Goal: Task Accomplishment & Management: Use online tool/utility

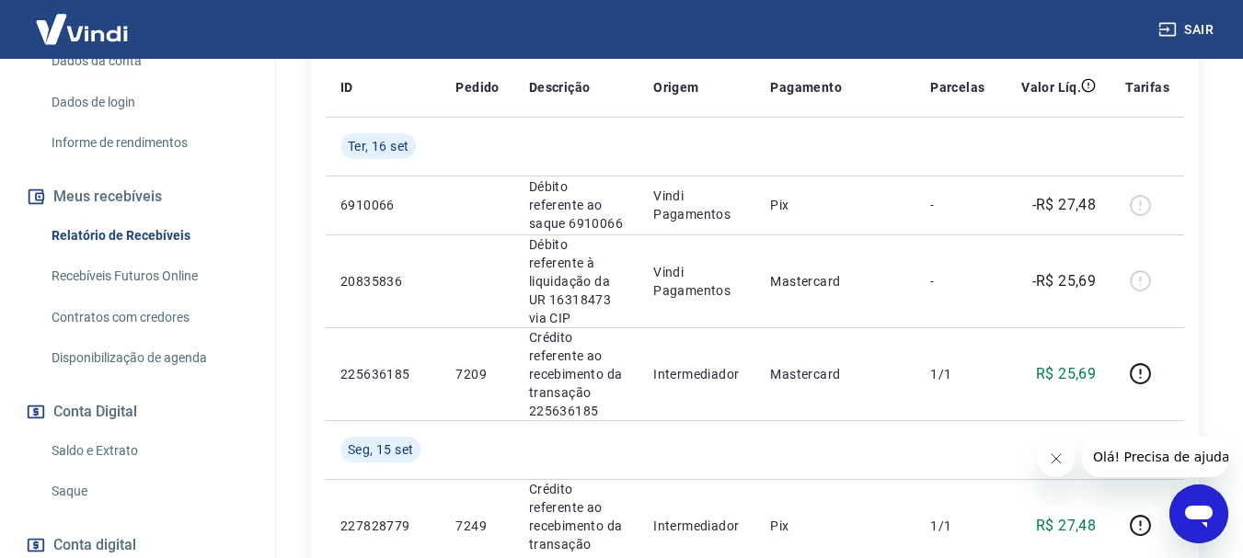
scroll to position [402, 0]
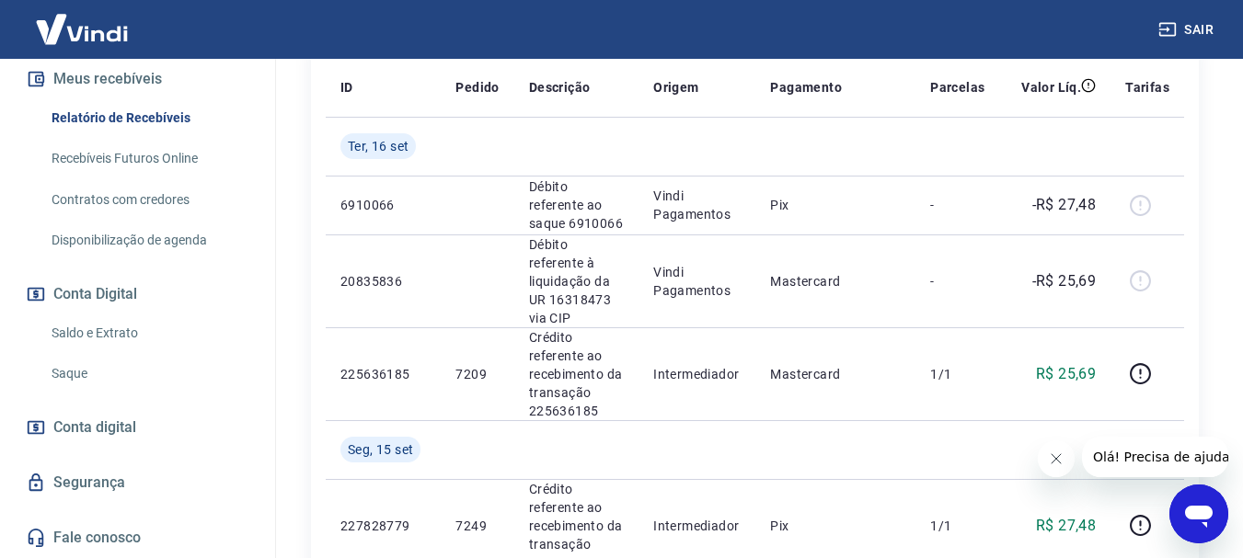
click at [122, 337] on link "Saldo e Extrato" at bounding box center [148, 334] width 209 height 38
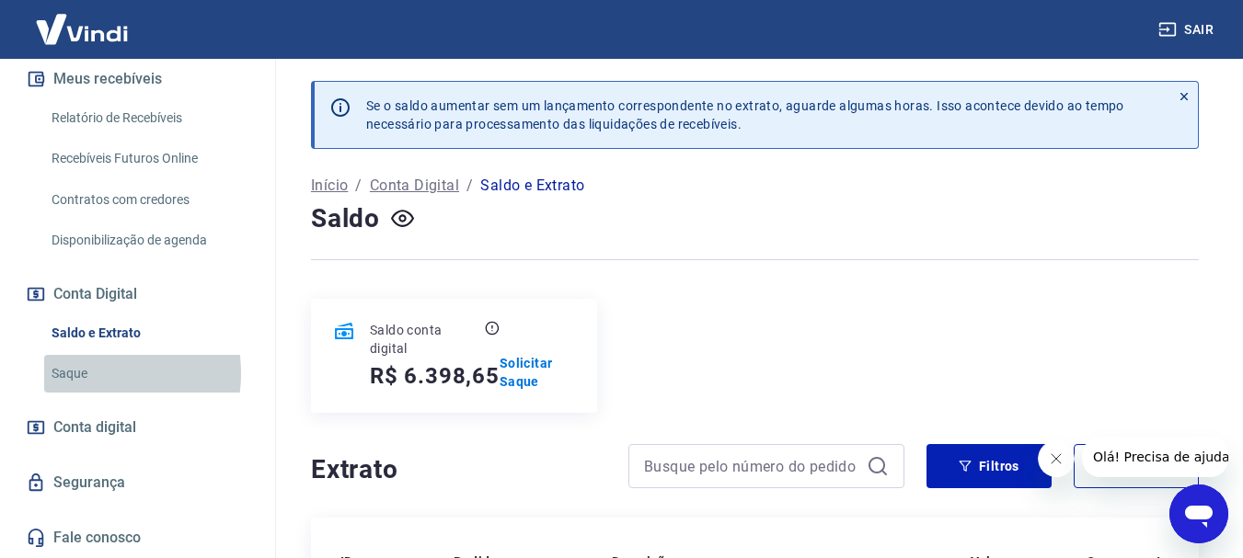
click at [84, 374] on link "Saque" at bounding box center [148, 374] width 209 height 38
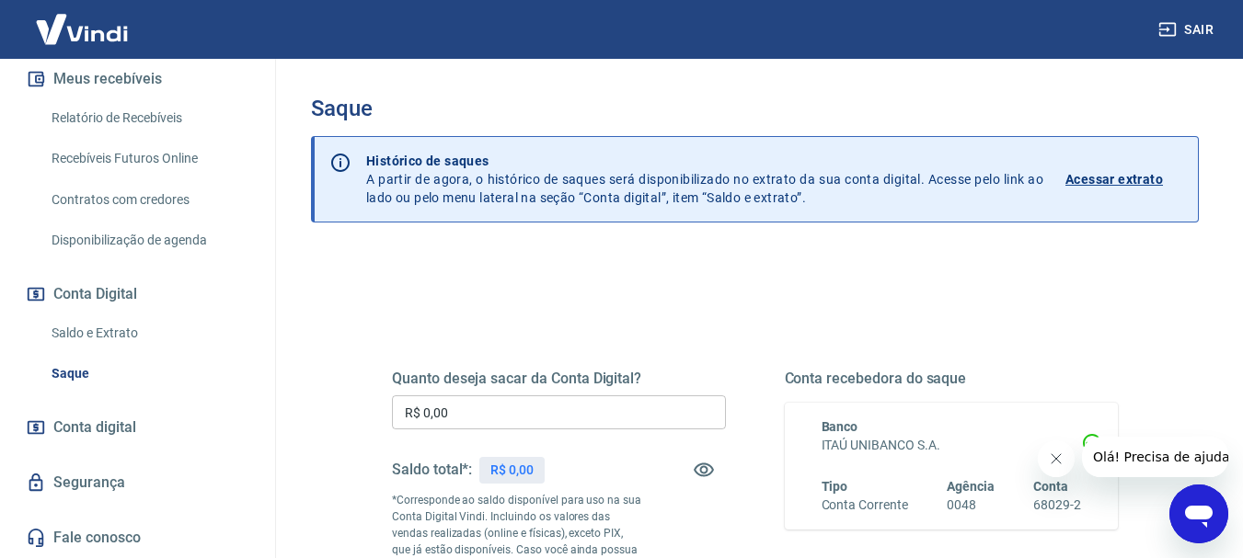
click at [582, 416] on input "R$ 0,00" at bounding box center [559, 413] width 334 height 34
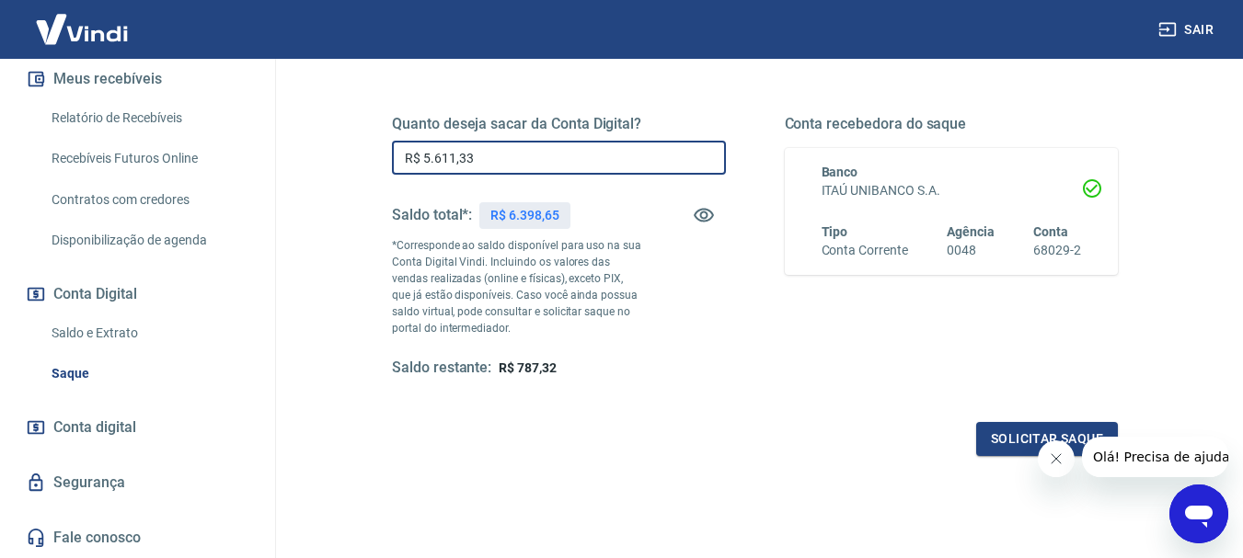
scroll to position [276, 0]
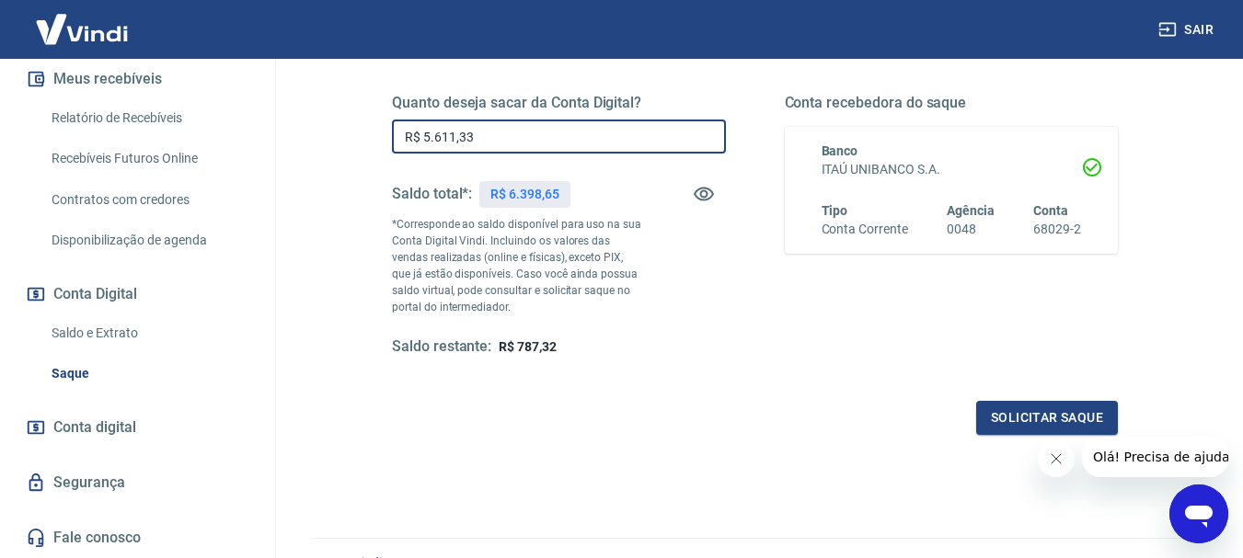
type input "R$ 5.611,33"
click at [1039, 397] on div "Quanto deseja sacar da Conta Digital? R$ 5.611,33 ​ Saldo total*: R$ 6.398,65 *…" at bounding box center [755, 242] width 726 height 385
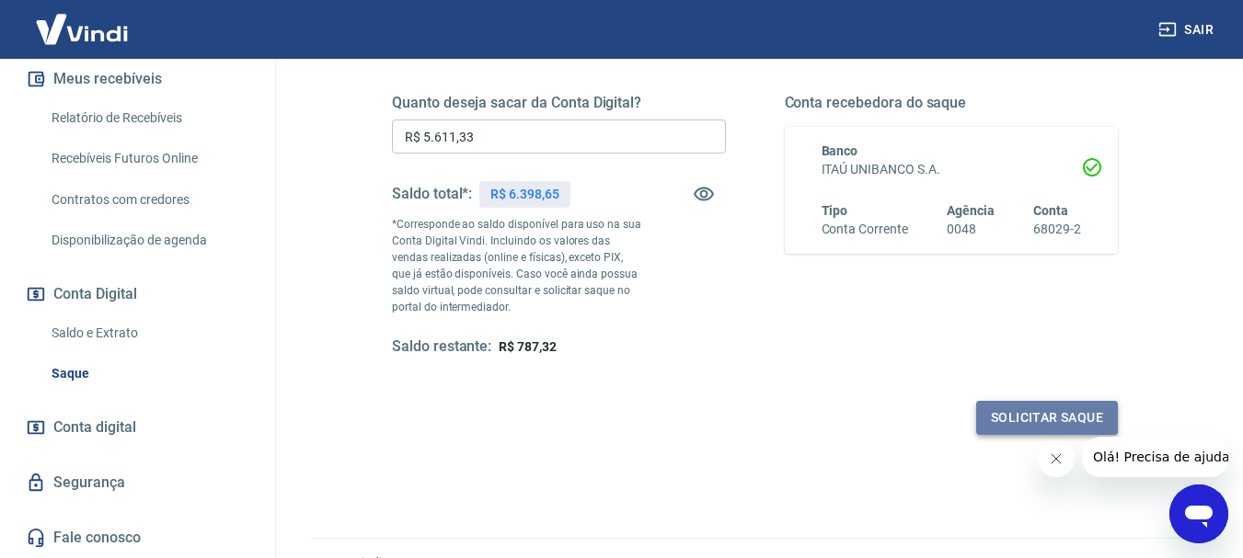
click at [1040, 415] on button "Solicitar saque" at bounding box center [1047, 418] width 142 height 34
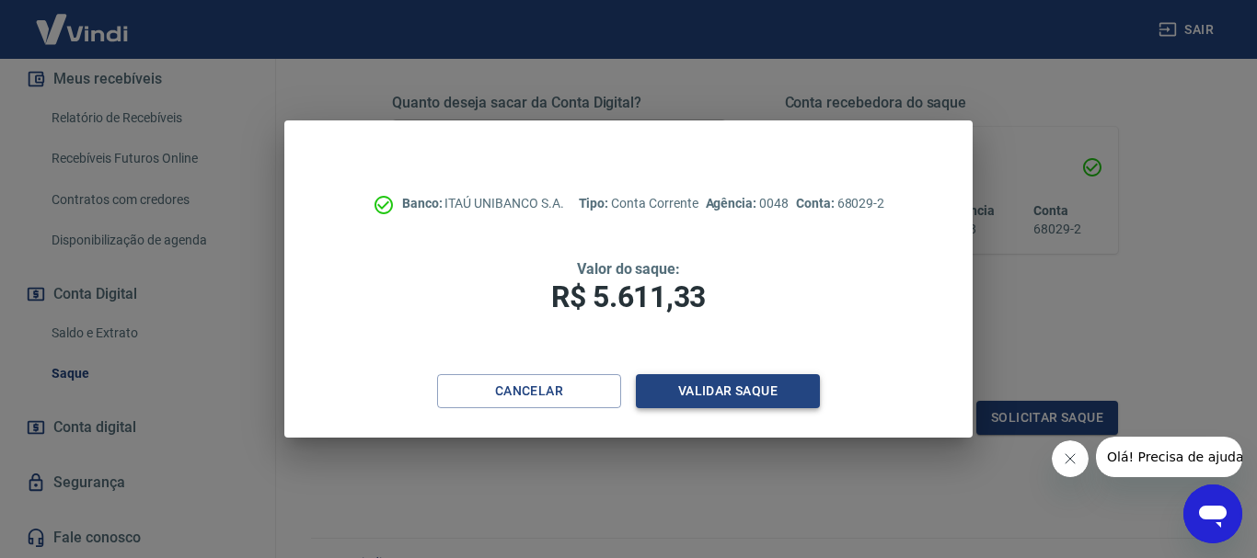
click at [720, 404] on button "Validar saque" at bounding box center [728, 391] width 184 height 34
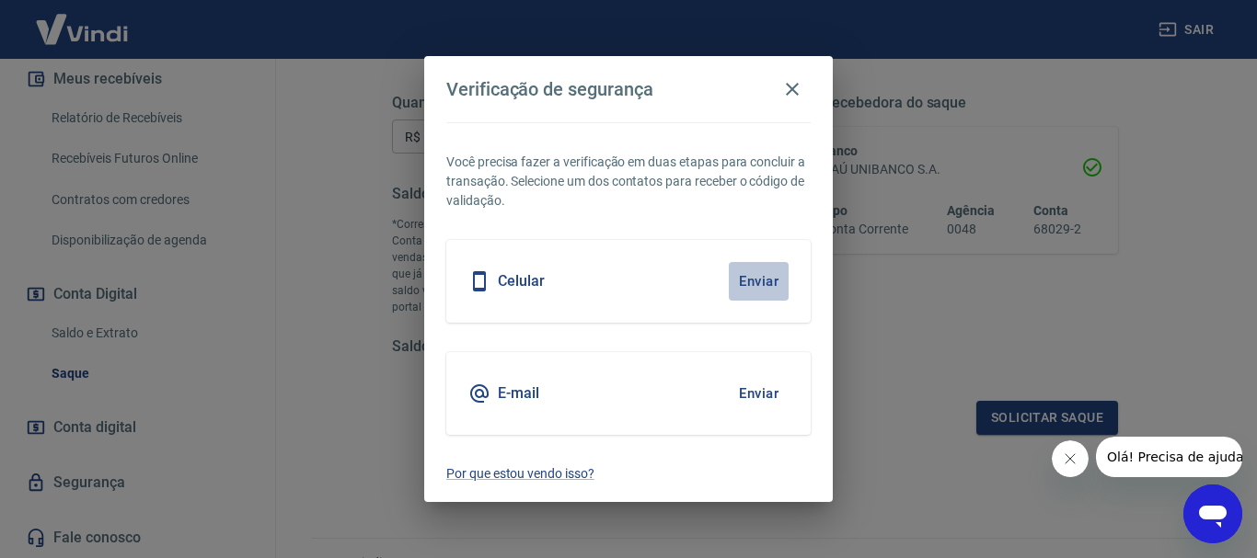
click at [754, 291] on button "Enviar" at bounding box center [759, 281] width 60 height 39
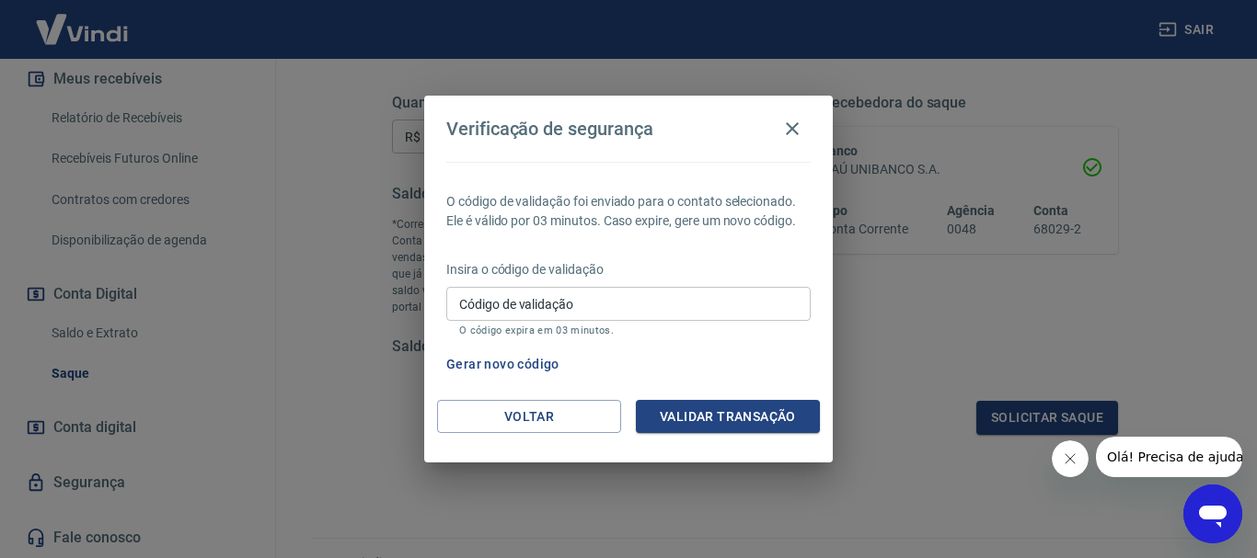
click at [618, 299] on input "Código de validação" at bounding box center [628, 304] width 364 height 34
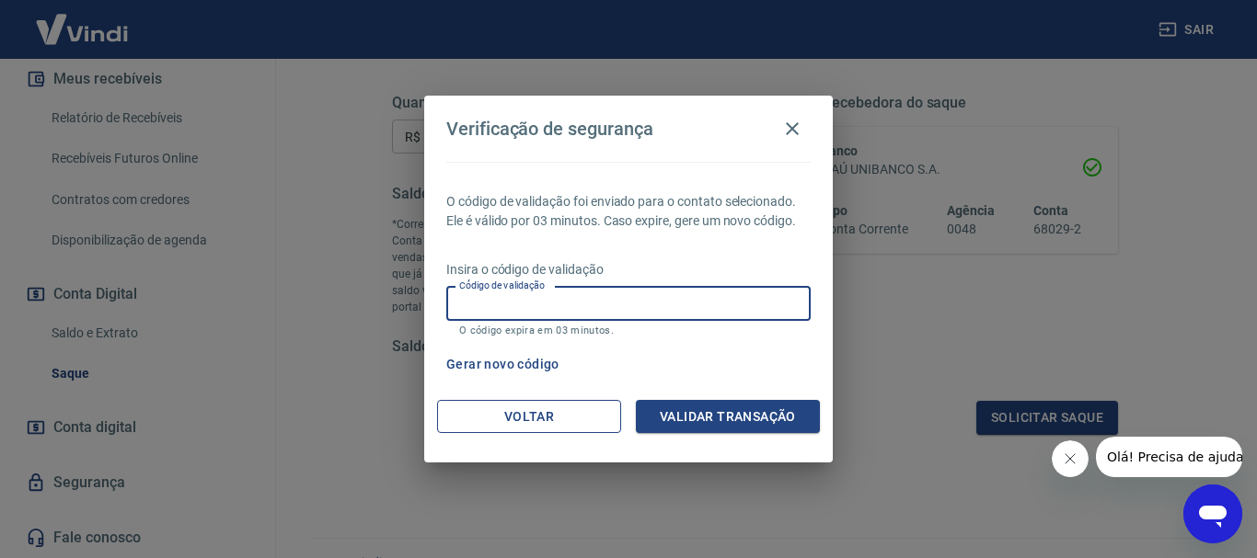
click at [568, 420] on button "Voltar" at bounding box center [529, 417] width 184 height 34
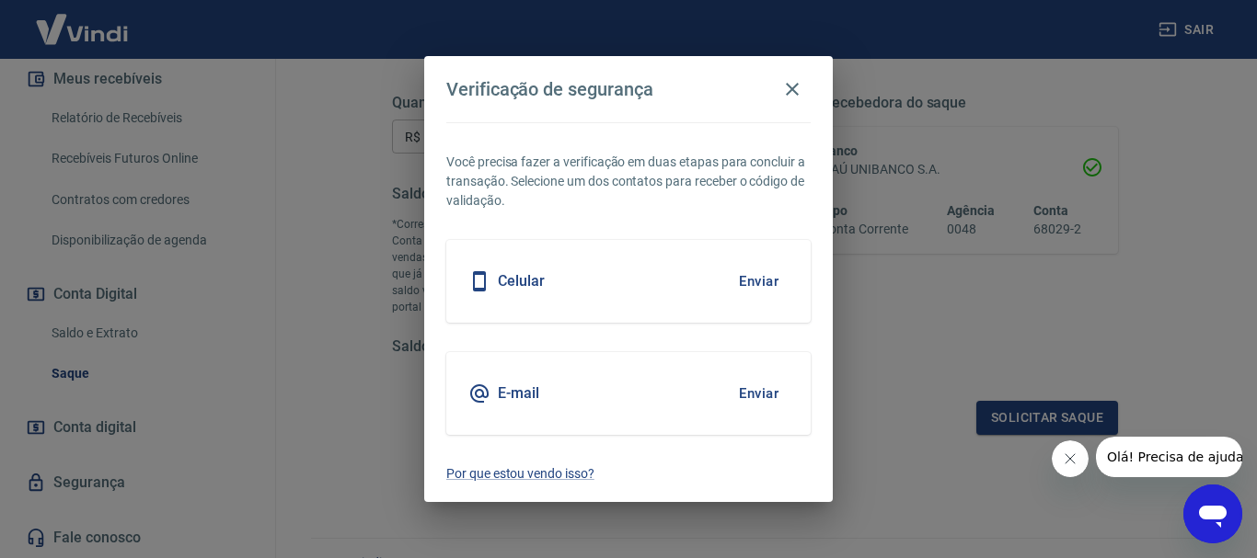
click at [658, 389] on div "E-mail Enviar" at bounding box center [628, 393] width 364 height 83
click at [504, 392] on h5 "E-mail" at bounding box center [518, 394] width 41 height 18
click at [764, 390] on button "Enviar" at bounding box center [759, 393] width 60 height 39
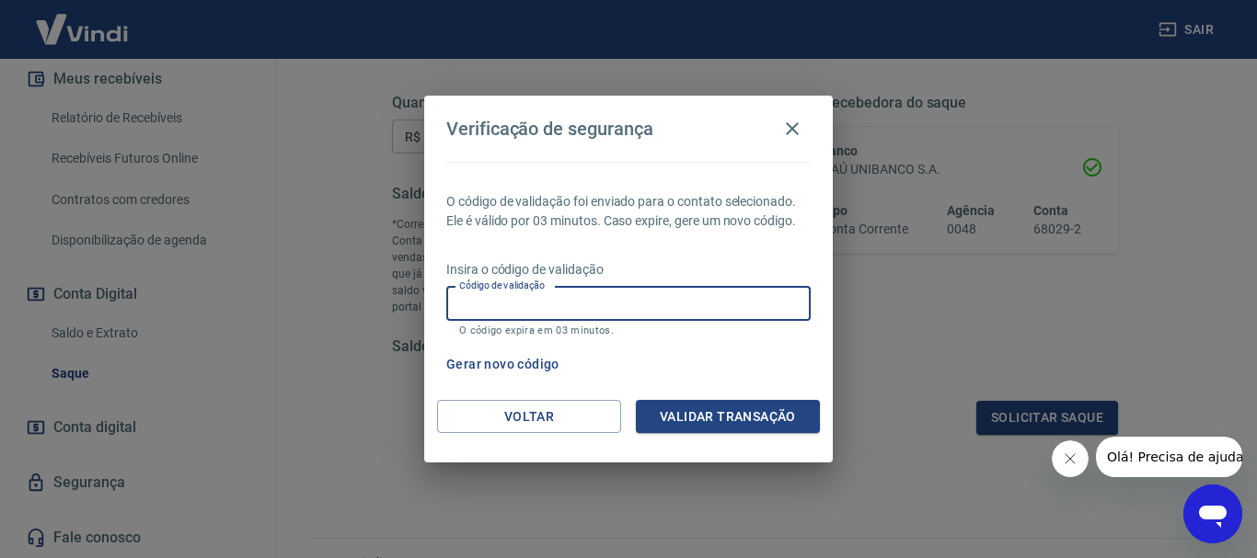
click at [593, 310] on input "Código de validação" at bounding box center [628, 304] width 364 height 34
click at [601, 414] on button "Voltar" at bounding box center [529, 417] width 184 height 34
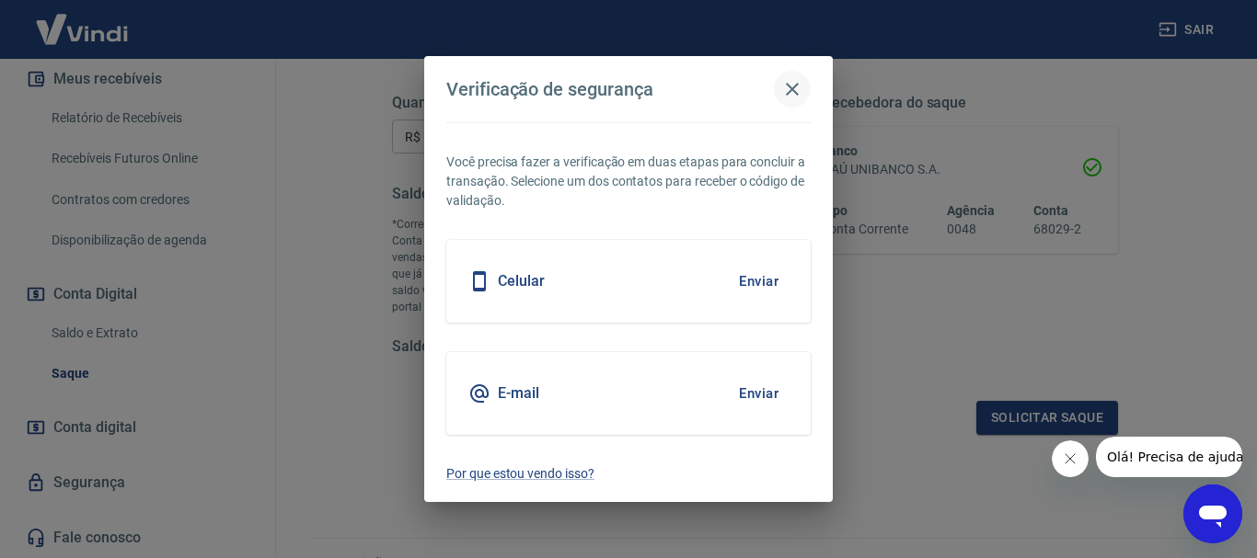
click at [795, 96] on icon "button" at bounding box center [792, 89] width 22 height 22
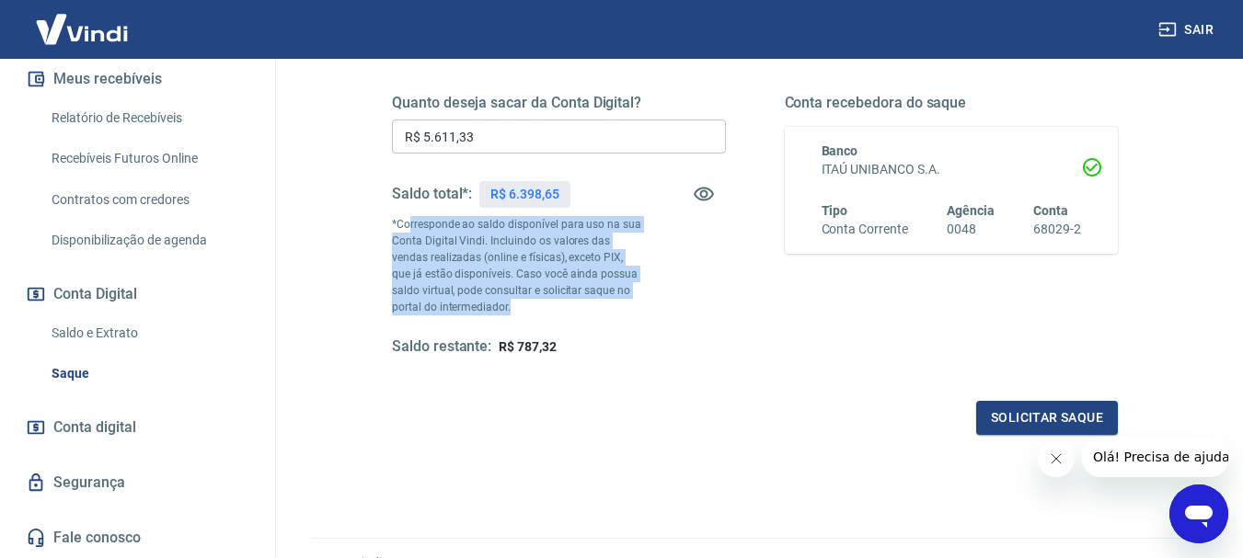
drag, startPoint x: 487, startPoint y: 308, endPoint x: 410, endPoint y: 224, distance: 113.3
click at [410, 224] on p "*Corresponde ao saldo disponível para uso na sua Conta Digital Vindi. Incluindo…" at bounding box center [517, 265] width 250 height 99
click at [645, 268] on div "Quanto deseja sacar da Conta Digital? R$ 5.611,33 ​ Saldo total*: R$ 6.398,65 *…" at bounding box center [559, 225] width 334 height 263
drag, startPoint x: 549, startPoint y: 302, endPoint x: 393, endPoint y: 239, distance: 168.4
click at [393, 239] on p "*Corresponde ao saldo disponível para uso na sua Conta Digital Vindi. Incluindo…" at bounding box center [517, 265] width 250 height 99
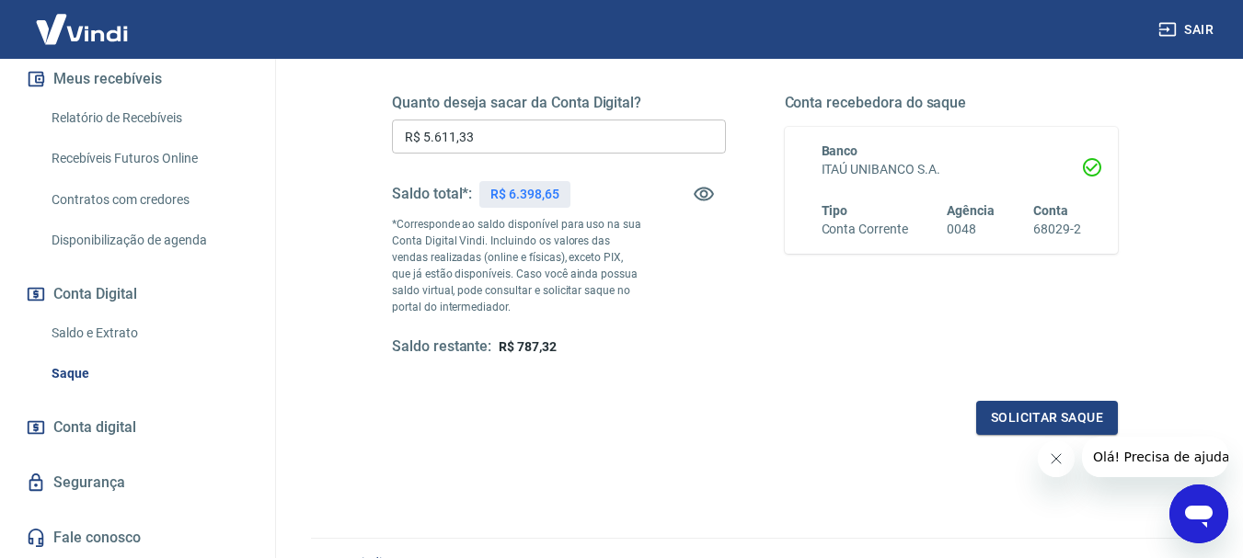
click at [679, 321] on div "Quanto deseja sacar da Conta Digital? R$ 5.611,33 ​ Saldo total*: R$ 6.398,65 *…" at bounding box center [559, 225] width 334 height 263
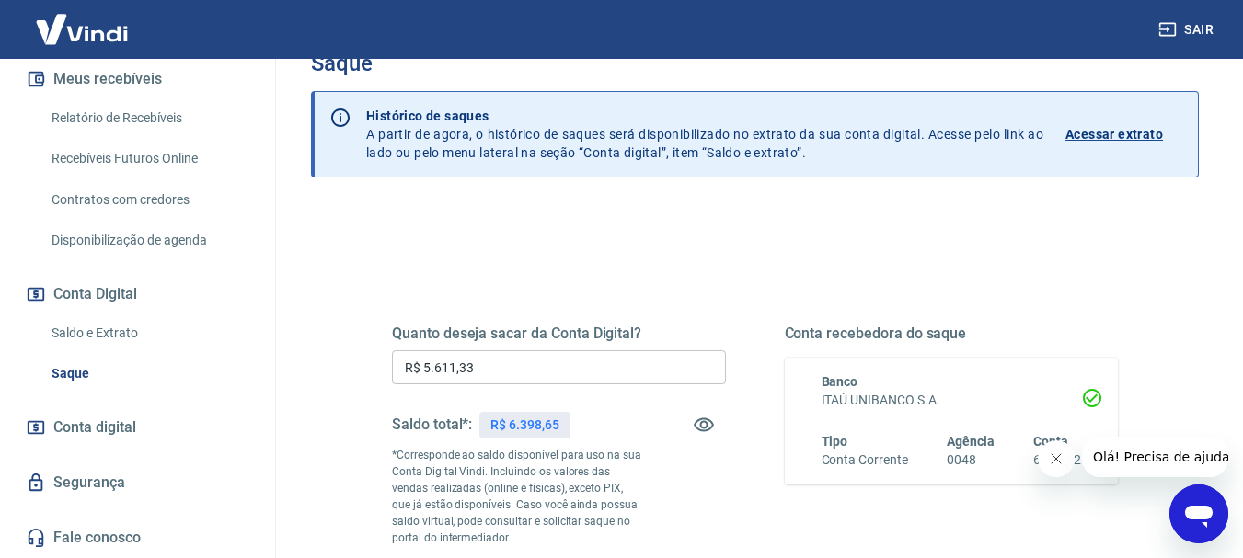
scroll to position [0, 0]
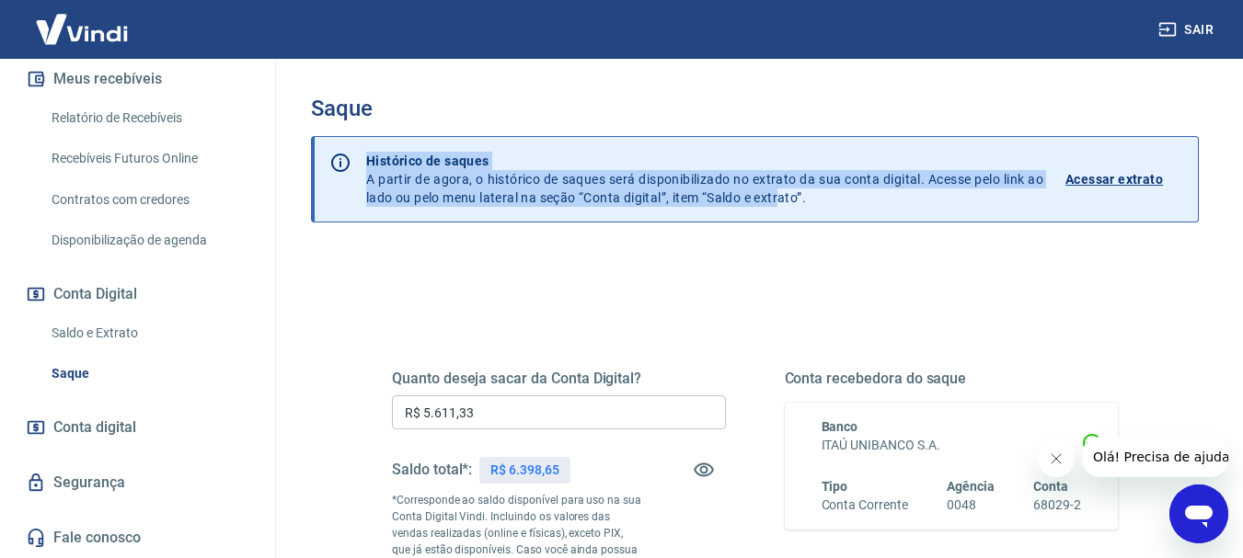
drag, startPoint x: 780, startPoint y: 197, endPoint x: 353, endPoint y: 169, distance: 427.8
click at [354, 169] on div "Histórico de saques A partir de agora, o histórico de saques será disponibiliza…" at bounding box center [774, 179] width 846 height 85
